Goal: Information Seeking & Learning: Learn about a topic

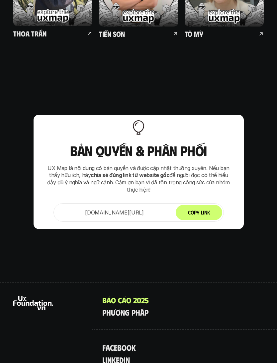
scroll to position [4352, 0]
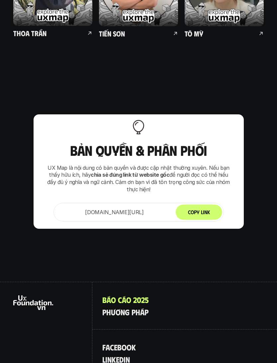
click at [27, 296] on icon at bounding box center [33, 303] width 40 height 15
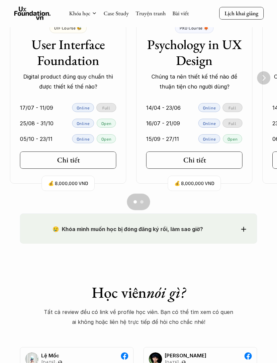
scroll to position [508, 0]
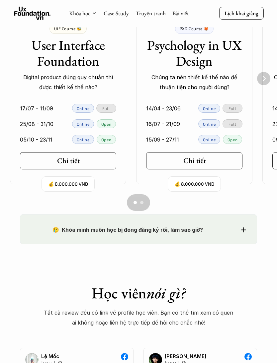
click at [257, 74] on img "Next" at bounding box center [263, 78] width 13 height 13
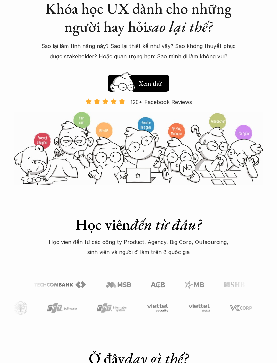
scroll to position [51, 0]
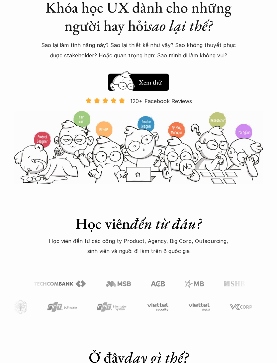
click at [161, 83] on h5 "Xem thử" at bounding box center [150, 82] width 25 height 9
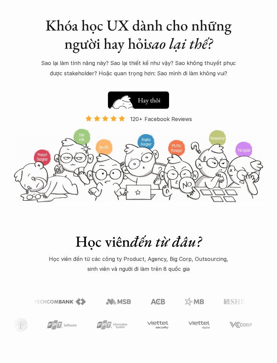
scroll to position [34, 0]
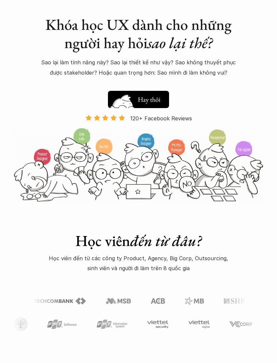
click at [156, 103] on h5 "Xem thử" at bounding box center [150, 101] width 25 height 9
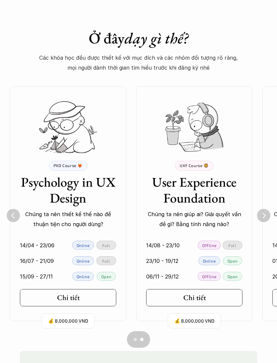
scroll to position [371, 0]
click at [42, 293] on link "Chi tiết" at bounding box center [68, 297] width 96 height 17
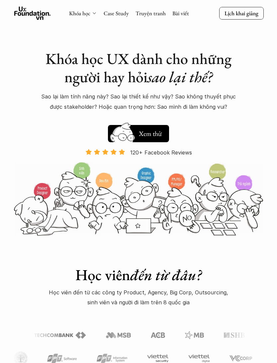
click at [96, 16] on icon at bounding box center [94, 13] width 5 height 5
click at [91, 15] on div "Khóa học" at bounding box center [83, 13] width 28 height 7
click at [87, 16] on link "Khóa học" at bounding box center [79, 13] width 21 height 7
click at [72, 13] on link "Khóa học" at bounding box center [79, 13] width 21 height 7
click at [77, 14] on link "Khóa học" at bounding box center [79, 13] width 21 height 7
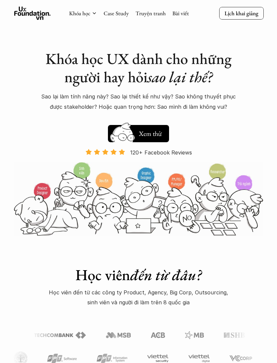
click at [112, 21] on div "Khóa học Case Study Truyện tranh Bài viết Lịch khai giảng" at bounding box center [138, 13] width 277 height 27
click at [106, 17] on link "Case Study" at bounding box center [116, 13] width 25 height 7
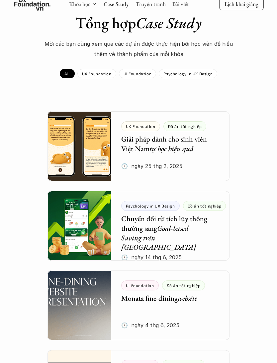
scroll to position [42, 0]
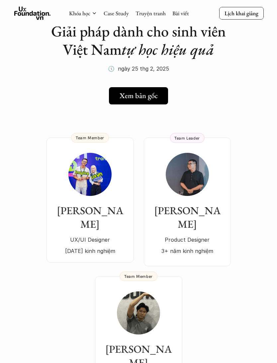
click at [58, 199] on div "Thu Hương UX/UI Designer [DATE] kinh nghiệm" at bounding box center [90, 205] width 74 height 104
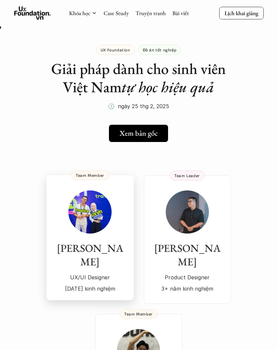
scroll to position [3, 0]
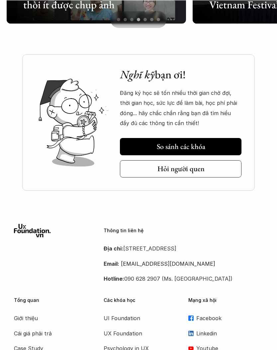
scroll to position [1600, 0]
